Goal: Task Accomplishment & Management: Use online tool/utility

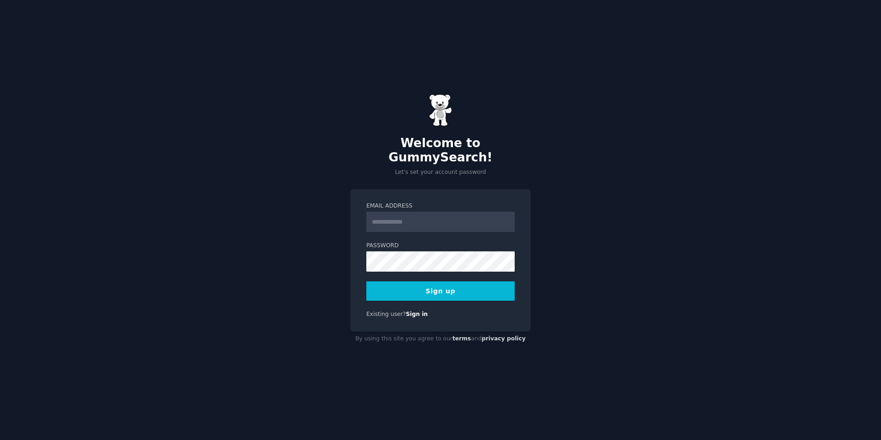
click at [410, 213] on input "Email Address" at bounding box center [440, 222] width 148 height 20
type input "**********"
click at [453, 286] on button "Sign up" at bounding box center [440, 290] width 148 height 19
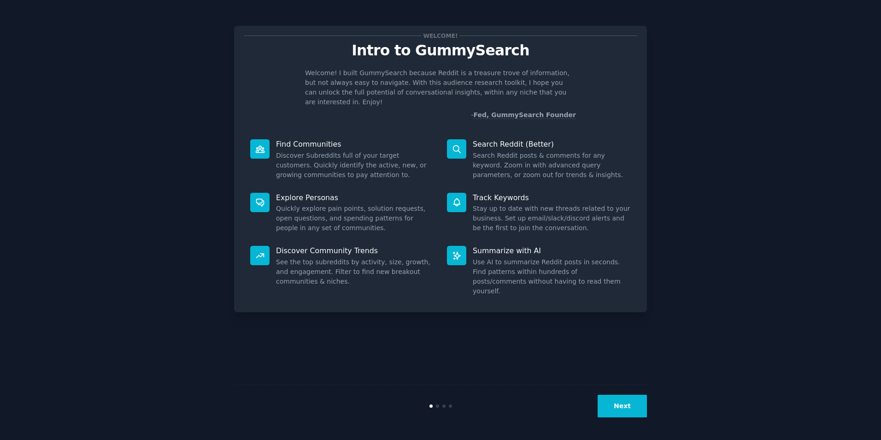
click at [455, 144] on icon at bounding box center [457, 149] width 10 height 10
click at [620, 415] on button "Next" at bounding box center [622, 406] width 49 height 23
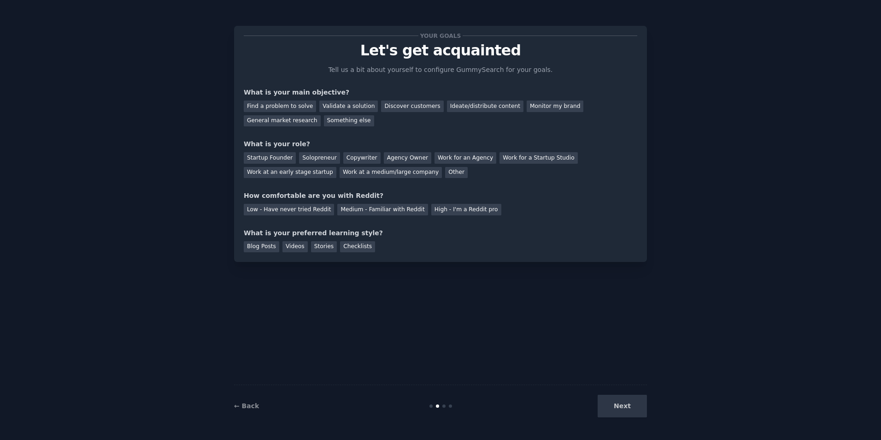
click at [622, 413] on div "Next" at bounding box center [578, 406] width 138 height 23
click at [619, 402] on div "Next" at bounding box center [578, 406] width 138 height 23
click at [625, 405] on div "Next" at bounding box center [578, 406] width 138 height 23
click at [338, 108] on div "Validate a solution" at bounding box center [348, 106] width 59 height 12
click at [624, 409] on div "Next" at bounding box center [578, 406] width 138 height 23
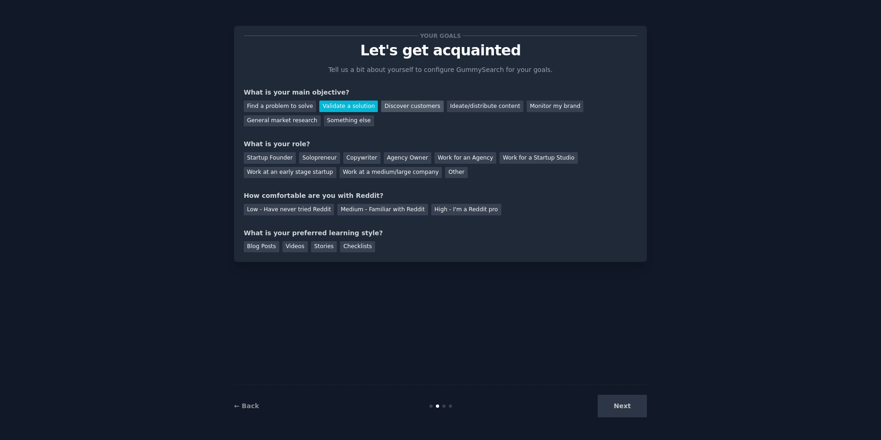
click at [404, 111] on div "Discover customers" at bounding box center [412, 106] width 62 height 12
click at [330, 106] on div "Validate a solution" at bounding box center [348, 106] width 59 height 12
click at [263, 160] on div "Startup Founder" at bounding box center [270, 158] width 52 height 12
click at [272, 212] on div "Low - Have never tried Reddit" at bounding box center [289, 210] width 90 height 12
click at [314, 248] on div "Stories" at bounding box center [324, 247] width 26 height 12
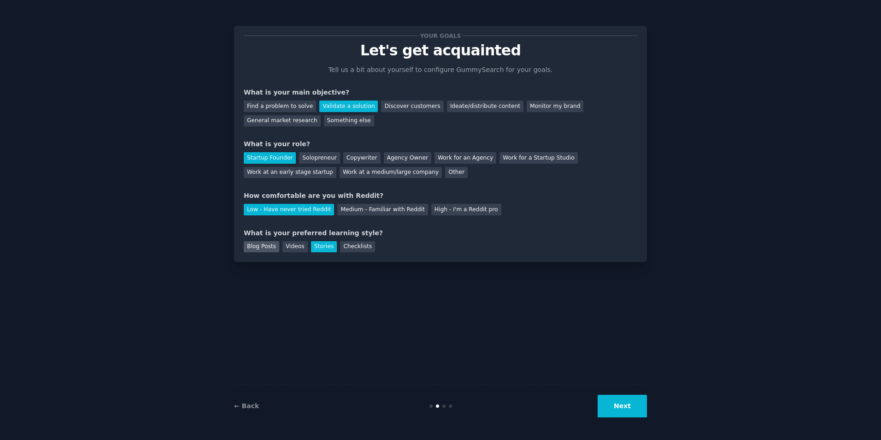
click at [260, 246] on div "Blog Posts" at bounding box center [261, 247] width 35 height 12
click at [623, 400] on button "Next" at bounding box center [622, 406] width 49 height 23
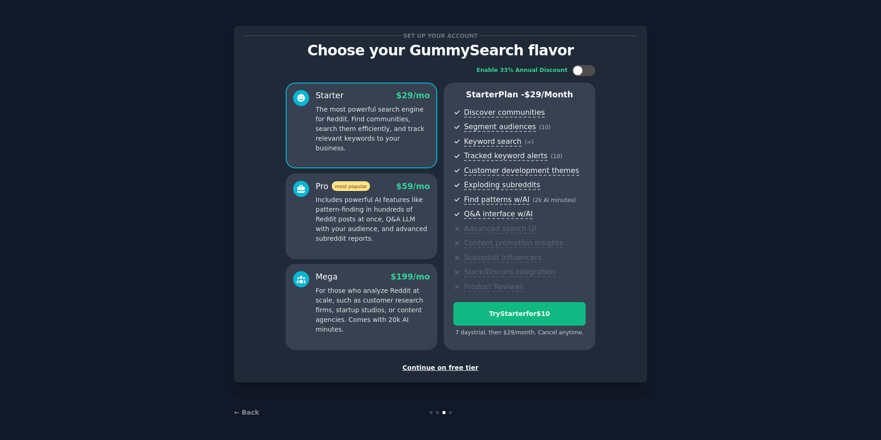
click at [435, 367] on div "Continue on free tier" at bounding box center [441, 368] width 394 height 10
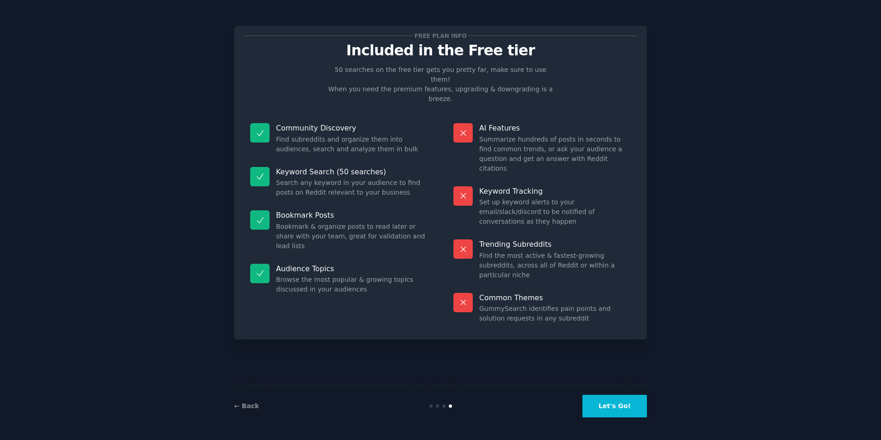
click at [609, 408] on button "Let's Go!" at bounding box center [615, 406] width 65 height 23
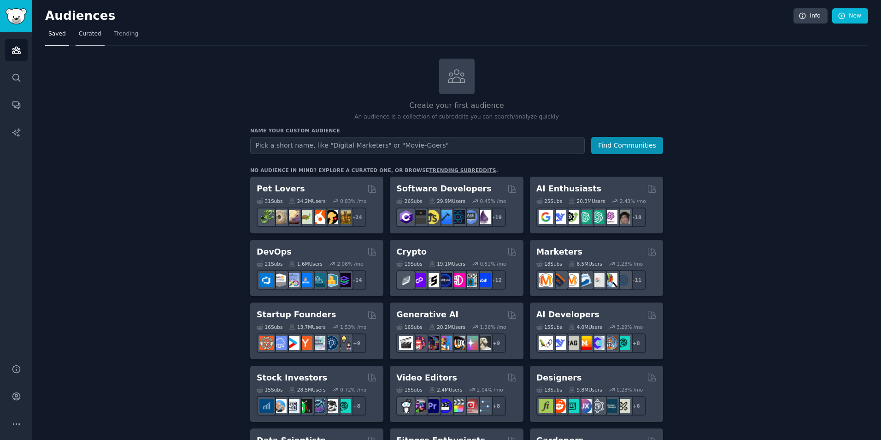
click at [81, 37] on span "Curated" at bounding box center [90, 34] width 23 height 8
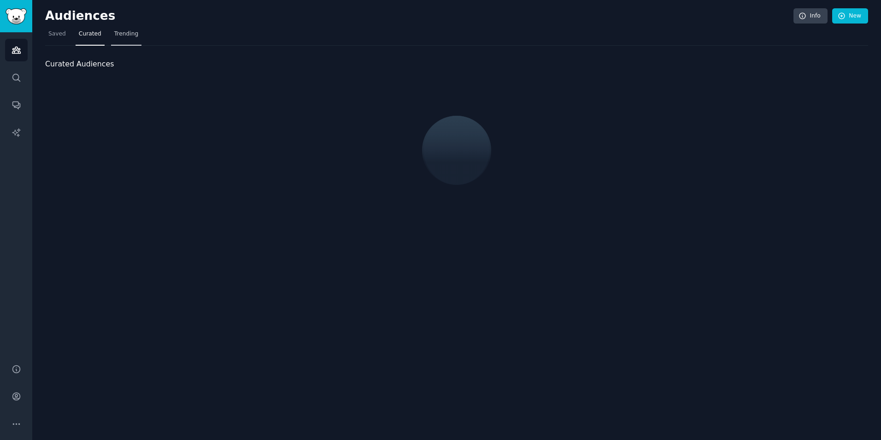
click at [114, 35] on span "Trending" at bounding box center [126, 34] width 24 height 8
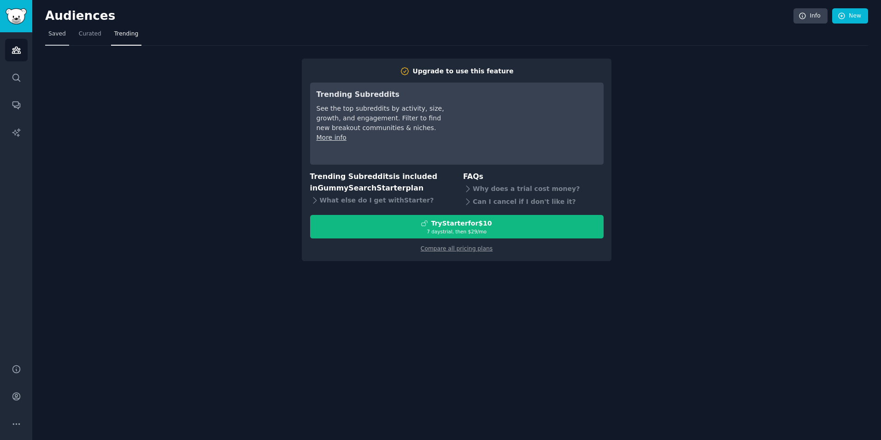
click at [59, 38] on span "Saved" at bounding box center [57, 34] width 18 height 8
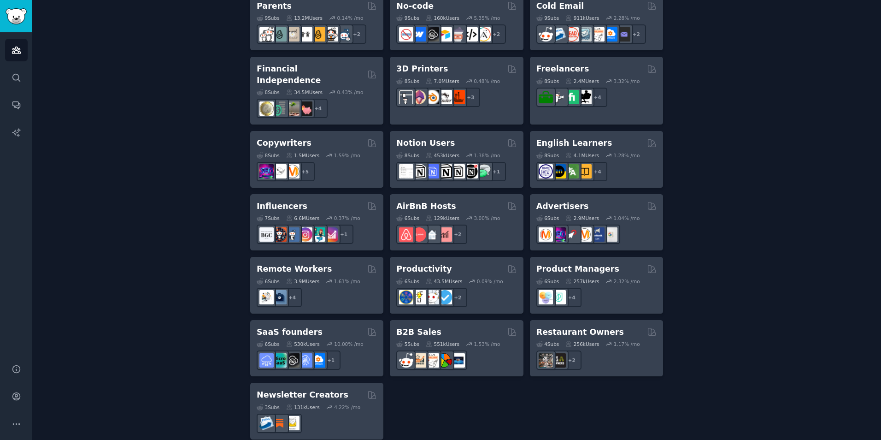
scroll to position [624, 0]
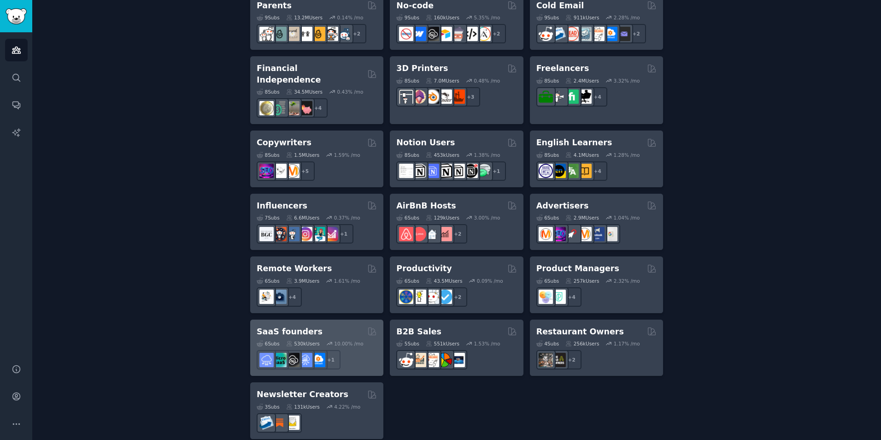
click at [332, 326] on div "SaaS founders Curated by GummySearch" at bounding box center [317, 332] width 120 height 12
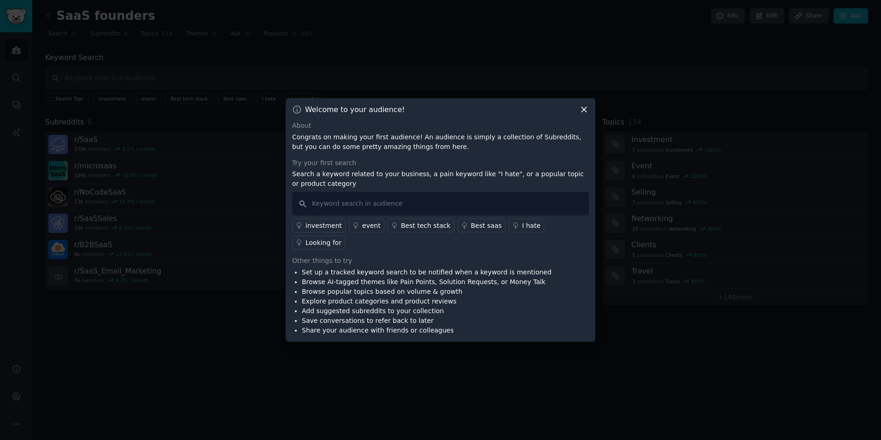
drag, startPoint x: 581, startPoint y: 118, endPoint x: 579, endPoint y: 123, distance: 5.4
click at [581, 114] on icon at bounding box center [584, 110] width 10 height 10
